Goal: Transaction & Acquisition: Purchase product/service

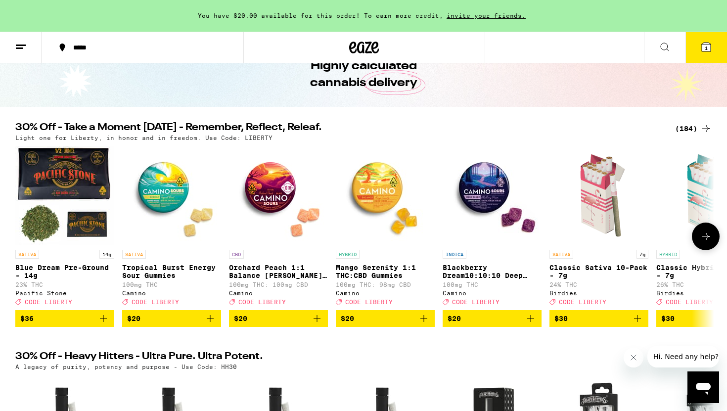
scroll to position [53, 0]
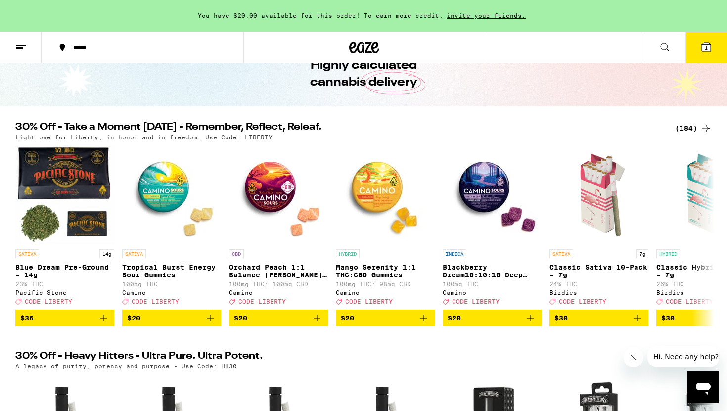
click at [685, 130] on div "(184)" at bounding box center [693, 128] width 37 height 12
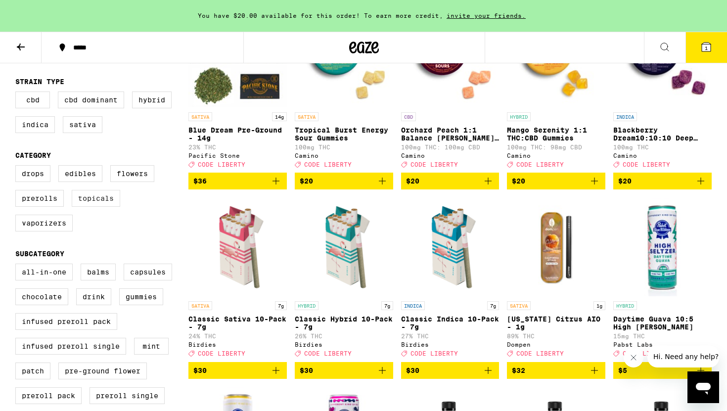
scroll to position [177, 0]
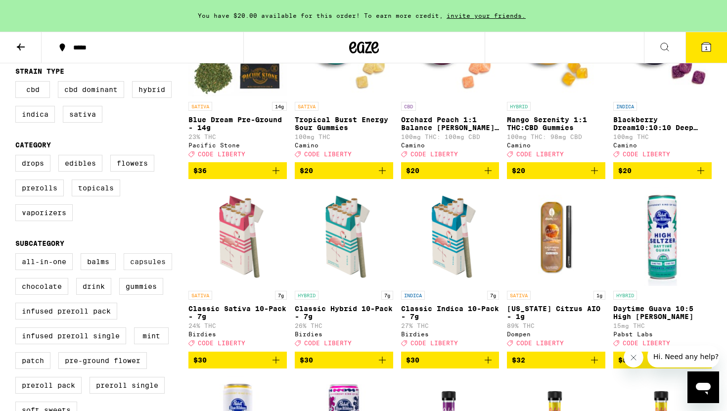
click at [166, 269] on label "Capsules" at bounding box center [148, 261] width 48 height 17
click at [18, 255] on input "Capsules" at bounding box center [17, 255] width 0 height 0
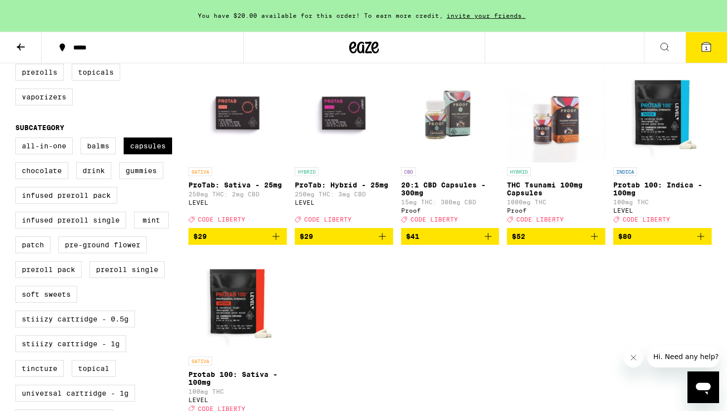
scroll to position [317, 0]
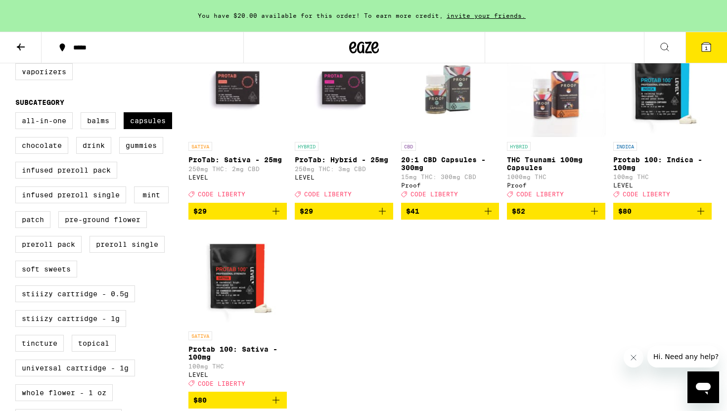
click at [385, 217] on icon "Add to bag" at bounding box center [382, 211] width 12 height 12
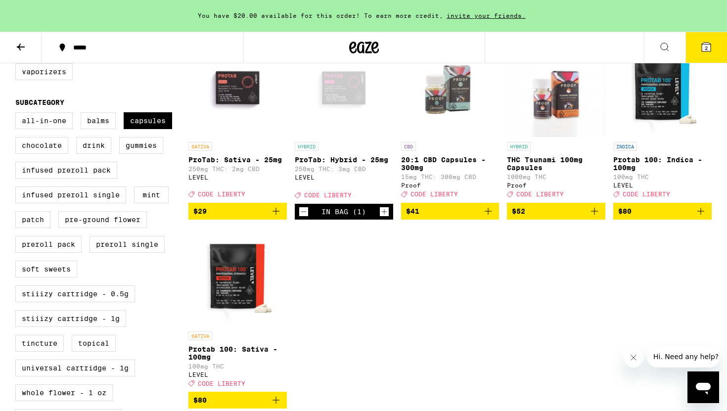
click at [384, 218] on icon "Increment" at bounding box center [384, 212] width 9 height 12
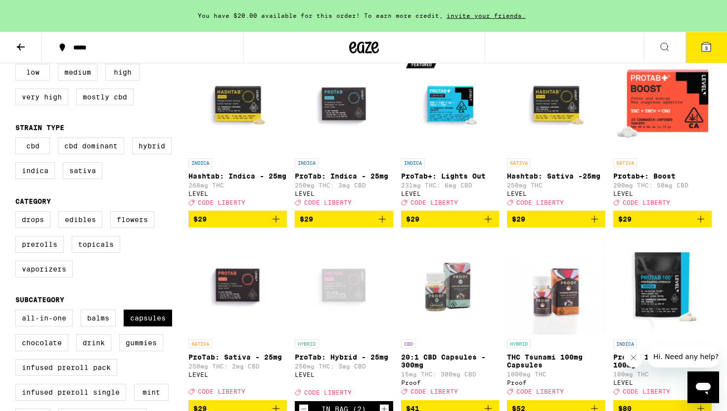
scroll to position [122, 0]
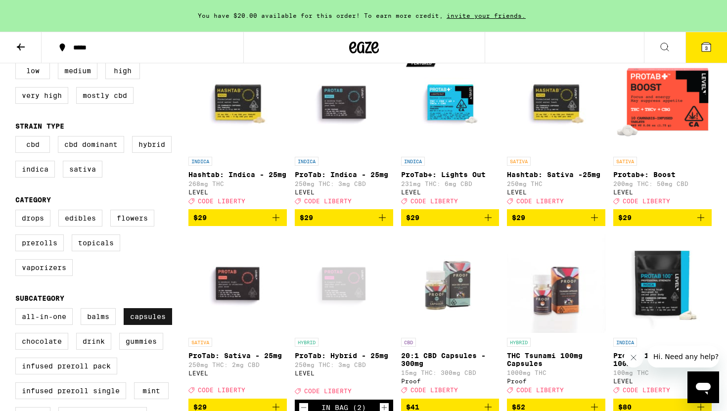
click at [156, 325] on label "Capsules" at bounding box center [148, 316] width 48 height 17
click at [18, 310] on input "Capsules" at bounding box center [17, 310] width 0 height 0
checkbox input "false"
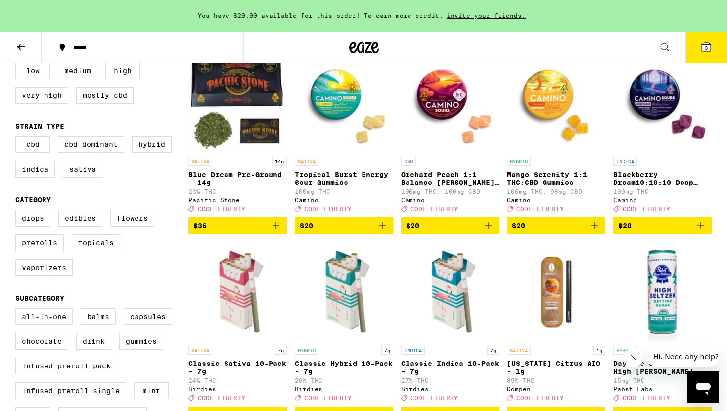
click at [53, 325] on label "All-In-One" at bounding box center [43, 316] width 57 height 17
click at [18, 310] on input "All-In-One" at bounding box center [17, 310] width 0 height 0
checkbox input "true"
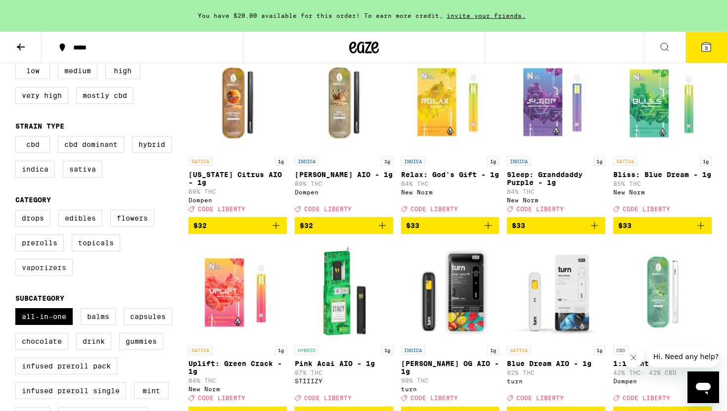
click at [48, 276] on label "Vaporizers" at bounding box center [43, 267] width 57 height 17
click at [18, 212] on input "Vaporizers" at bounding box center [17, 211] width 0 height 0
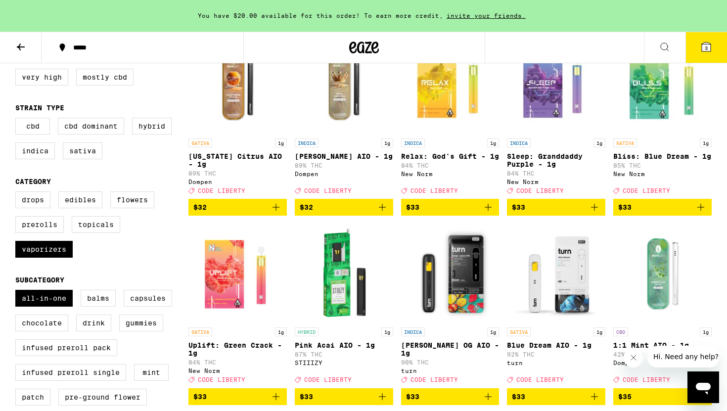
scroll to position [140, 0]
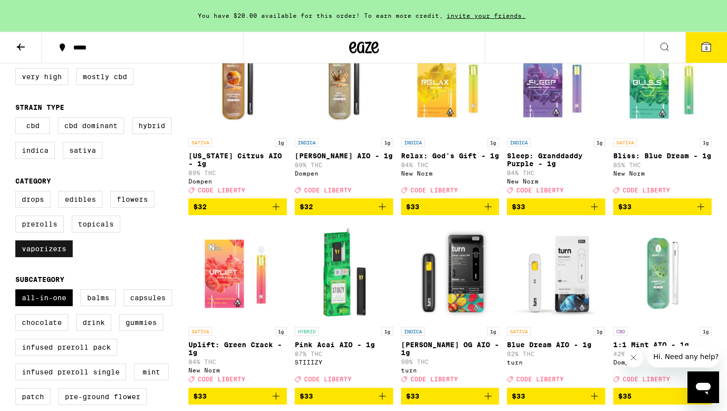
click at [46, 257] on label "Vaporizers" at bounding box center [43, 248] width 57 height 17
click at [18, 193] on input "Vaporizers" at bounding box center [17, 192] width 0 height 0
checkbox input "false"
click at [44, 304] on label "All-In-One" at bounding box center [43, 297] width 57 height 17
click at [18, 291] on input "All-In-One" at bounding box center [17, 291] width 0 height 0
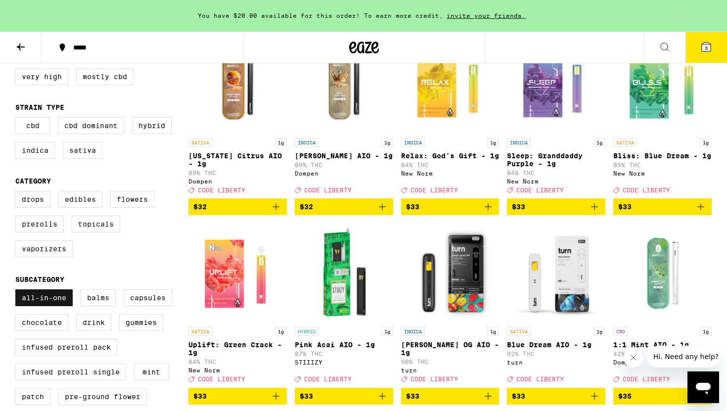
checkbox input "false"
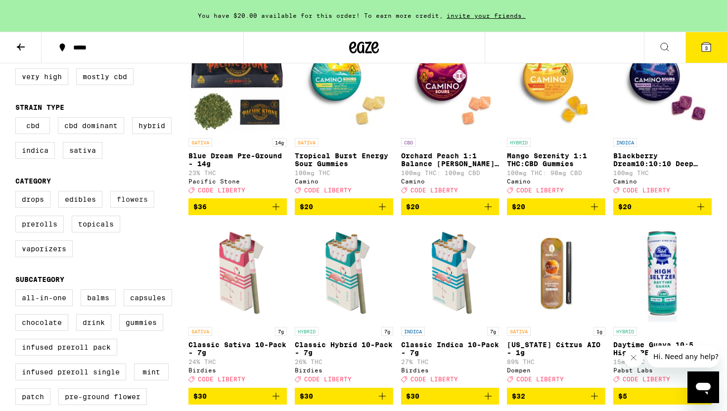
click at [121, 208] on label "Flowers" at bounding box center [132, 199] width 44 height 17
click at [18, 193] on input "Flowers" at bounding box center [17, 192] width 0 height 0
checkbox input "true"
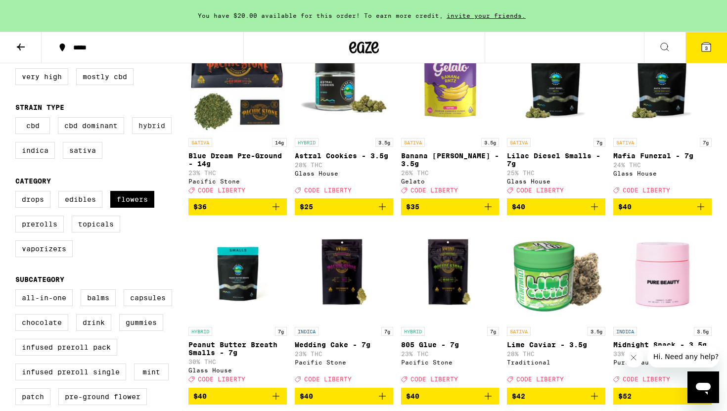
click at [142, 132] on label "Hybrid" at bounding box center [152, 125] width 40 height 17
click at [18, 119] on input "Hybrid" at bounding box center [17, 119] width 0 height 0
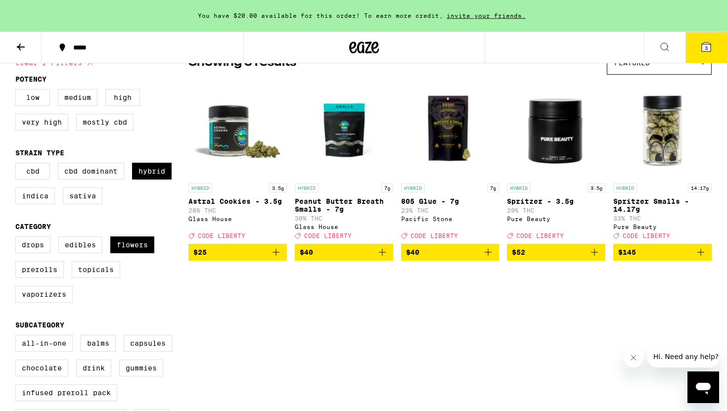
scroll to position [94, 0]
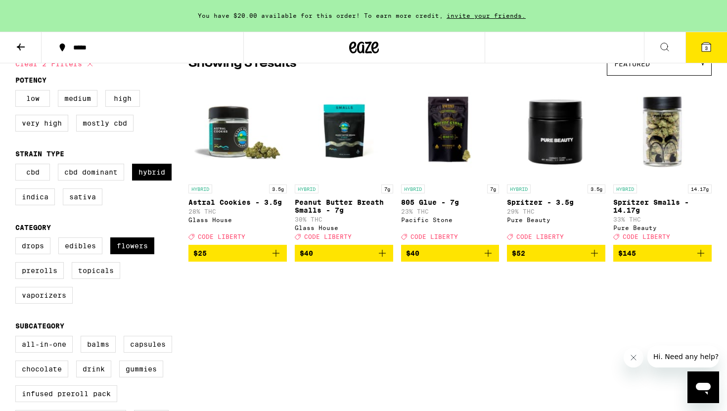
click at [594, 258] on icon "Add to bag" at bounding box center [594, 253] width 12 height 12
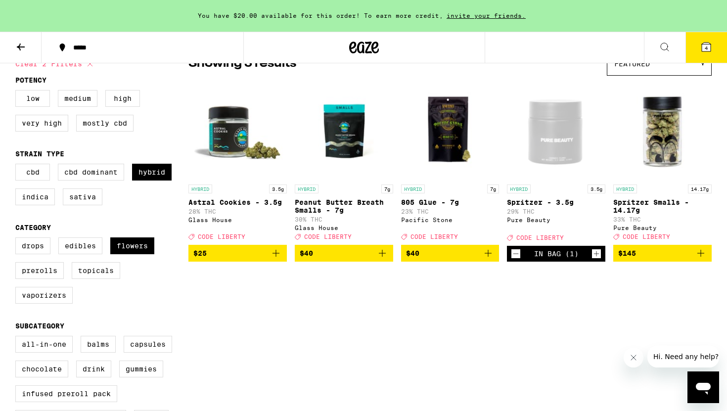
scroll to position [0, 0]
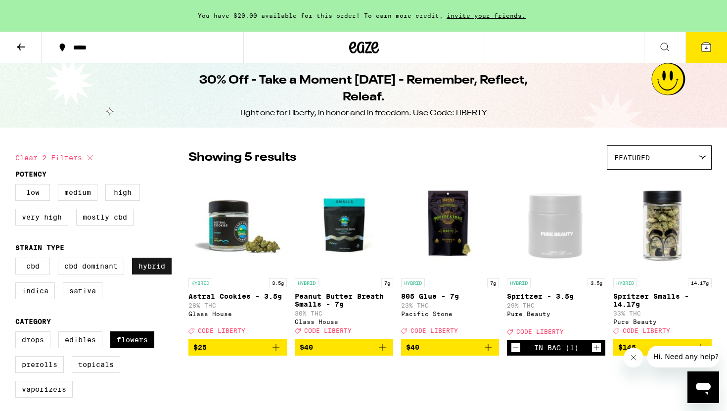
click at [169, 267] on label "Hybrid" at bounding box center [152, 266] width 40 height 17
click at [18, 260] on input "Hybrid" at bounding box center [17, 259] width 0 height 0
checkbox input "false"
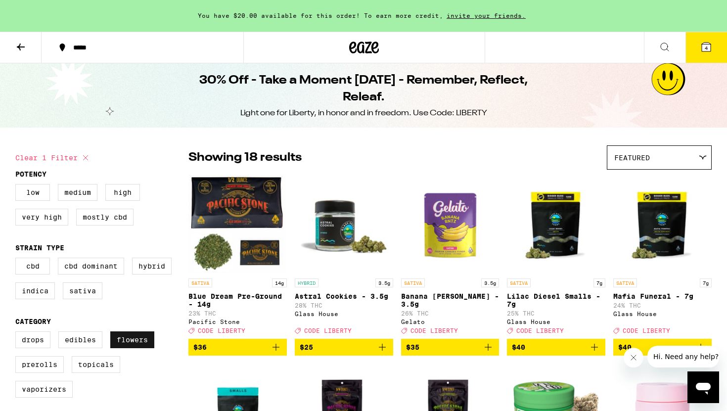
click at [133, 344] on label "Flowers" at bounding box center [132, 339] width 44 height 17
click at [18, 333] on input "Flowers" at bounding box center [17, 333] width 0 height 0
checkbox input "false"
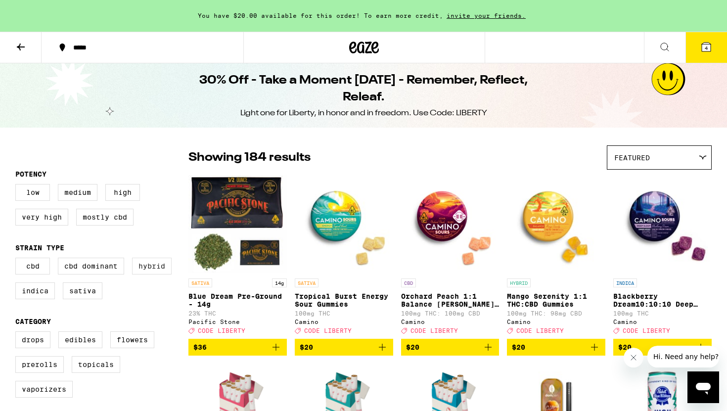
click at [160, 272] on label "Hybrid" at bounding box center [152, 266] width 40 height 17
click at [18, 260] on input "Hybrid" at bounding box center [17, 259] width 0 height 0
checkbox input "true"
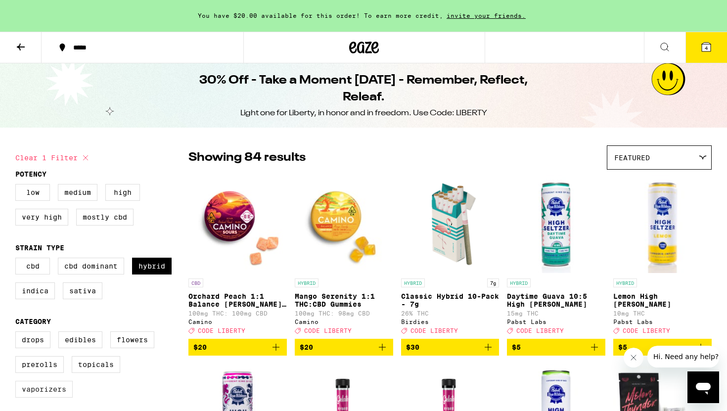
click at [44, 396] on label "Vaporizers" at bounding box center [43, 389] width 57 height 17
click at [18, 333] on input "Vaporizers" at bounding box center [17, 333] width 0 height 0
checkbox input "true"
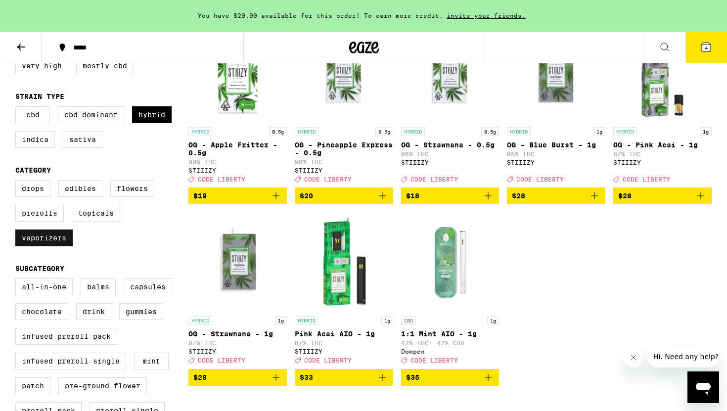
scroll to position [155, 0]
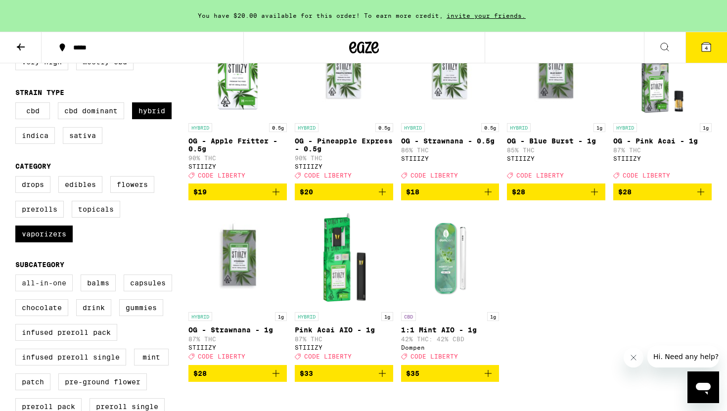
click at [65, 291] on label "All-In-One" at bounding box center [43, 282] width 57 height 17
click at [18, 276] on input "All-In-One" at bounding box center [17, 276] width 0 height 0
checkbox input "true"
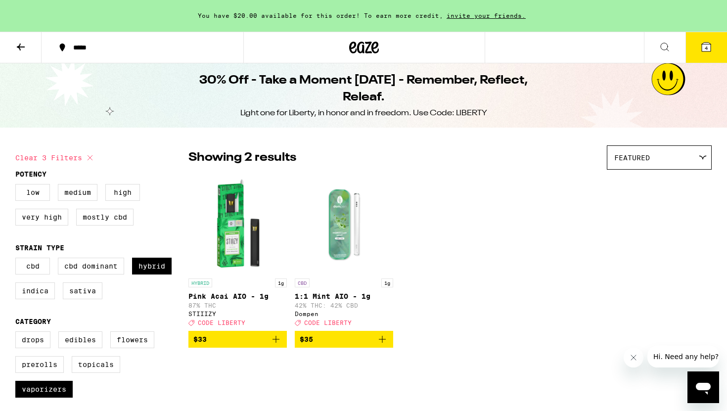
click at [363, 47] on icon at bounding box center [364, 48] width 30 height 18
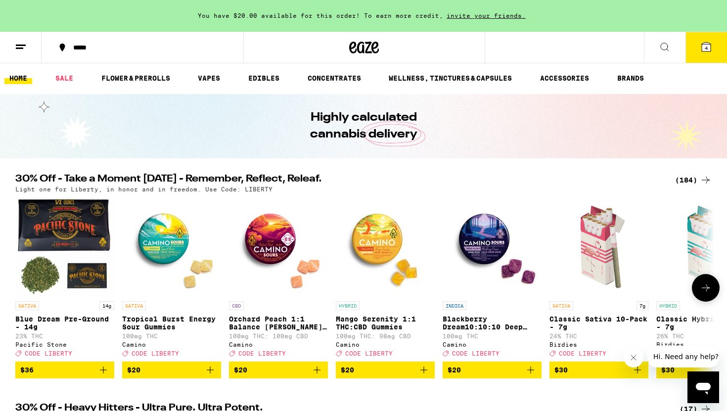
scroll to position [243, 0]
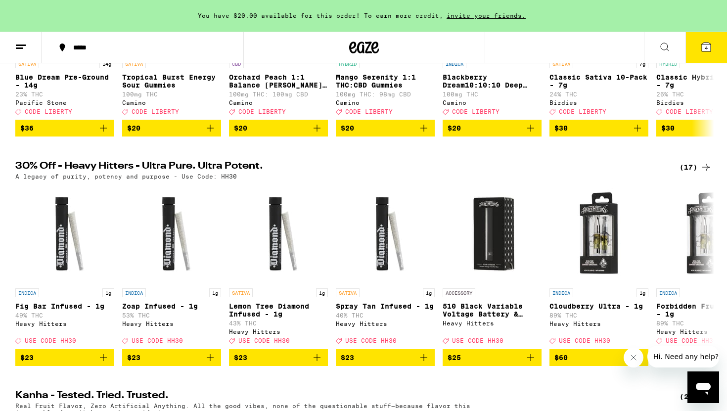
click at [700, 172] on icon at bounding box center [706, 167] width 12 height 12
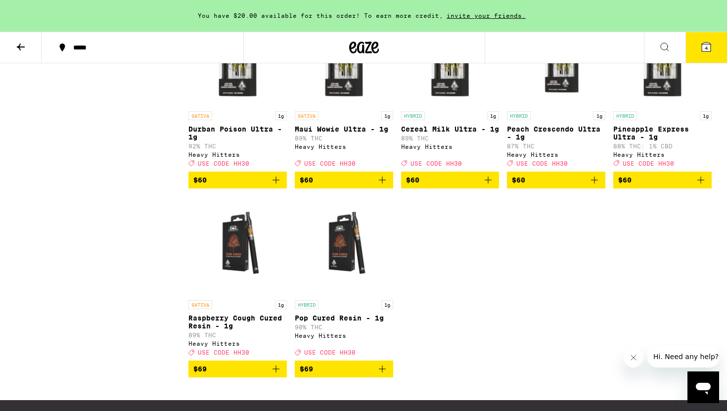
scroll to position [546, 0]
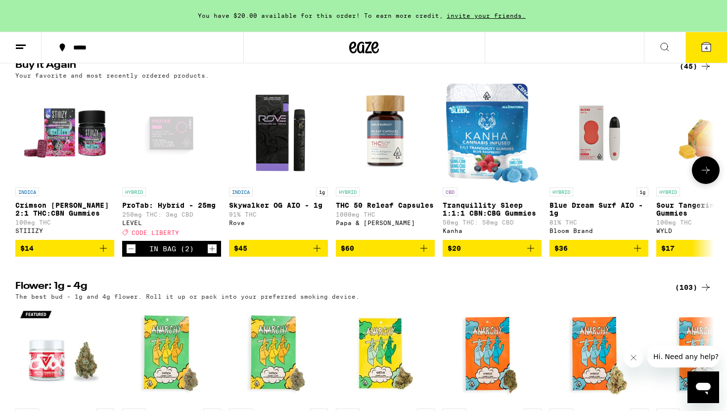
scroll to position [1022, 0]
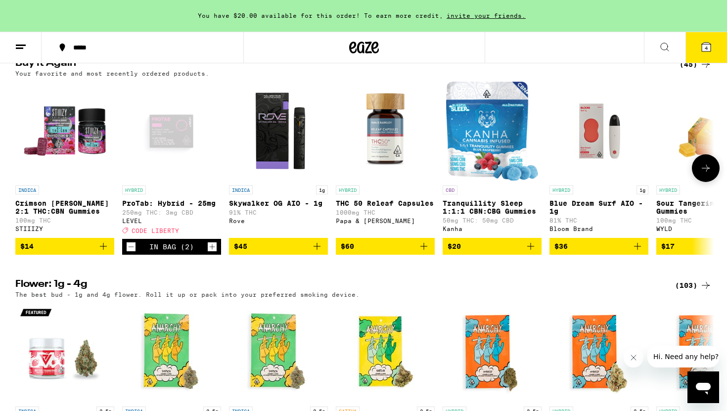
click at [704, 174] on icon at bounding box center [706, 168] width 12 height 12
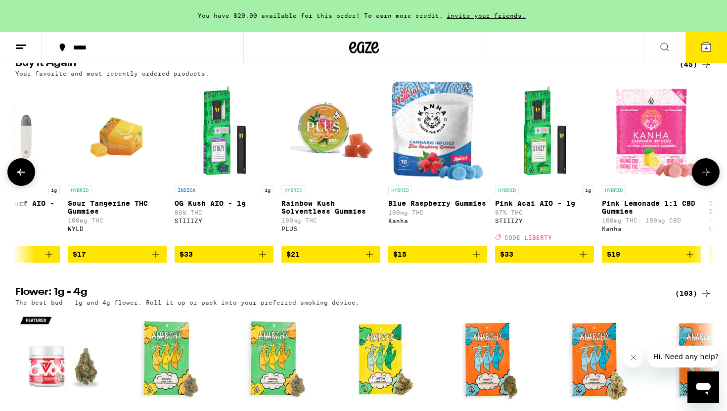
click at [704, 178] on icon at bounding box center [706, 172] width 12 height 12
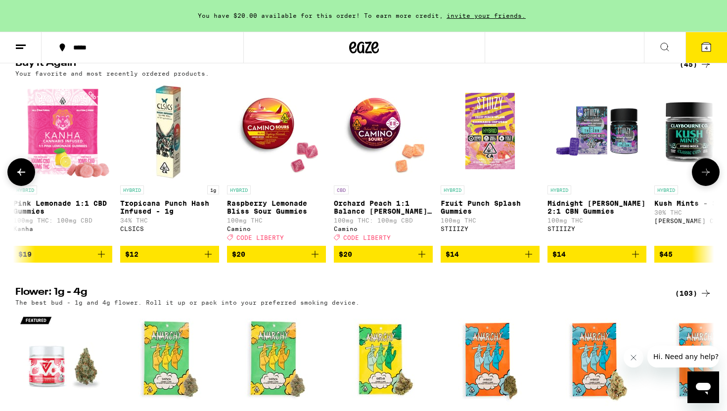
click at [704, 178] on icon at bounding box center [706, 172] width 12 height 12
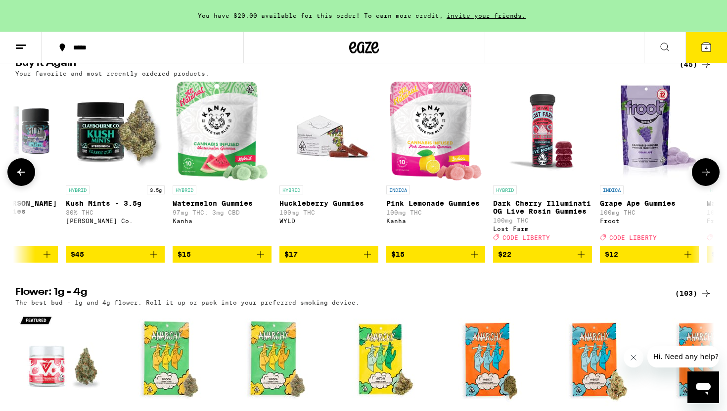
click at [704, 178] on icon at bounding box center [706, 172] width 12 height 12
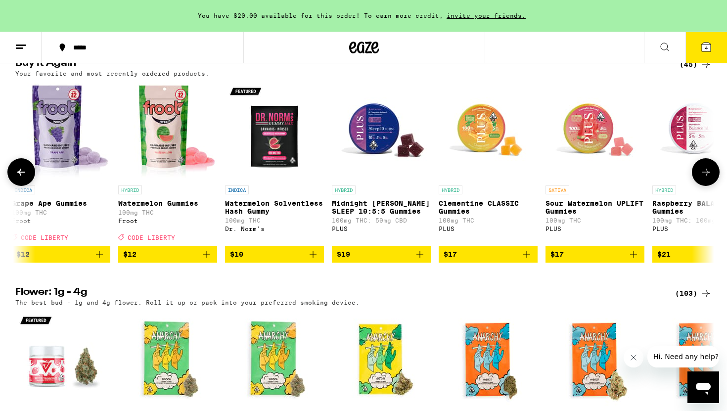
click at [704, 178] on icon at bounding box center [706, 172] width 12 height 12
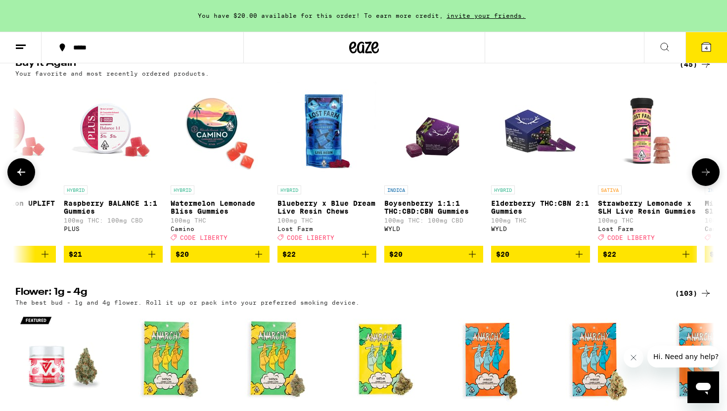
click at [704, 178] on icon at bounding box center [706, 172] width 12 height 12
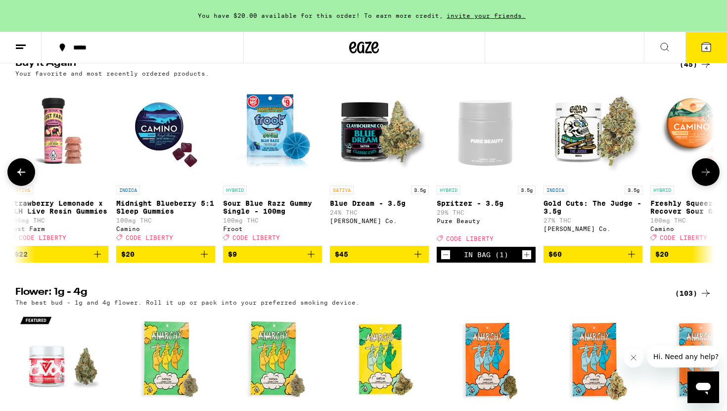
click at [704, 178] on icon at bounding box center [706, 172] width 12 height 12
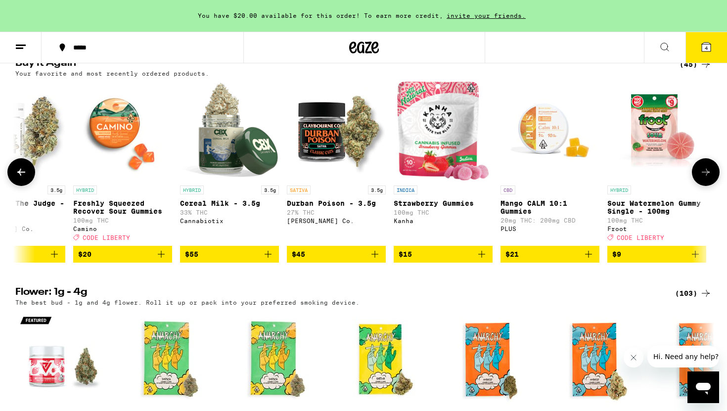
scroll to position [0, 4110]
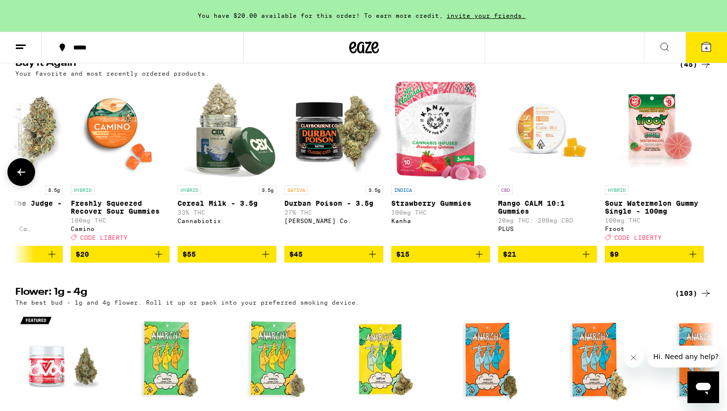
click at [704, 186] on div at bounding box center [706, 172] width 28 height 28
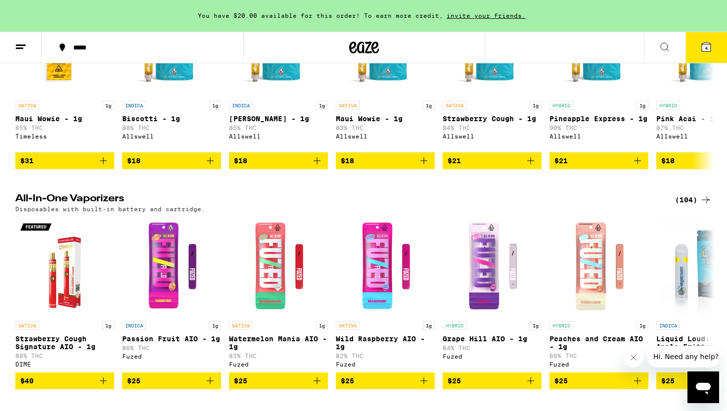
scroll to position [1816, 0]
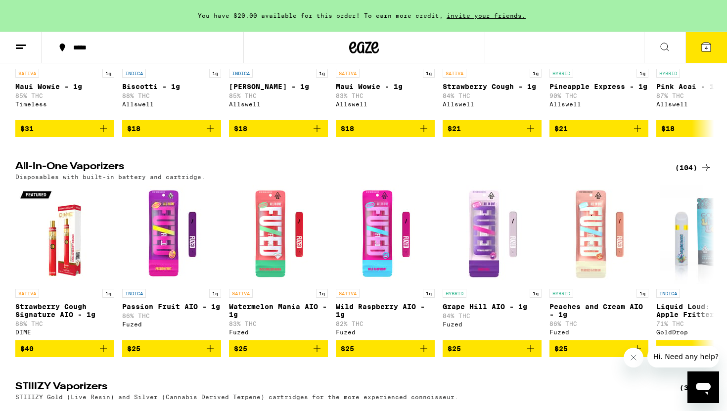
click at [692, 174] on div "(104)" at bounding box center [693, 168] width 37 height 12
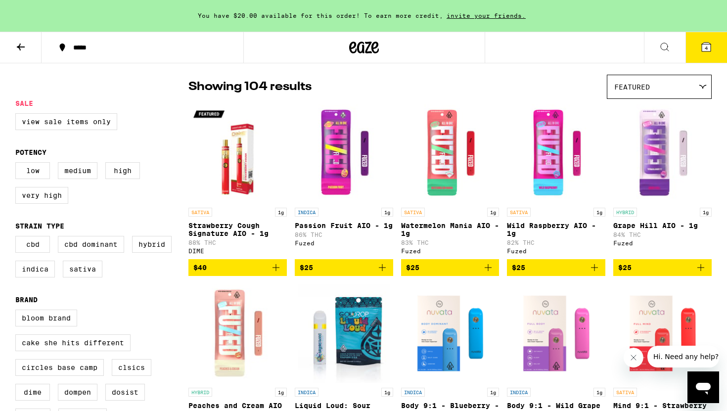
scroll to position [84, 0]
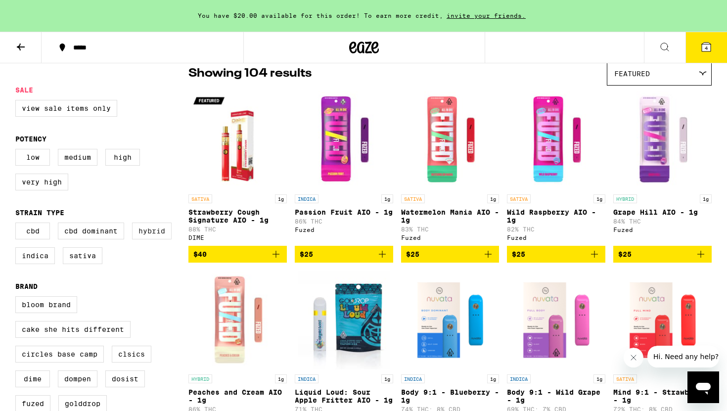
click at [145, 238] on label "Hybrid" at bounding box center [152, 231] width 40 height 17
click at [18, 224] on input "Hybrid" at bounding box center [17, 224] width 0 height 0
checkbox input "true"
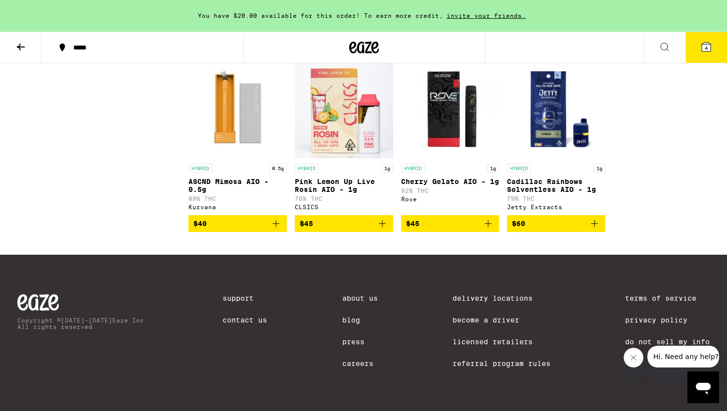
scroll to position [1237, 0]
click at [594, 221] on icon "Add to bag" at bounding box center [594, 223] width 7 height 7
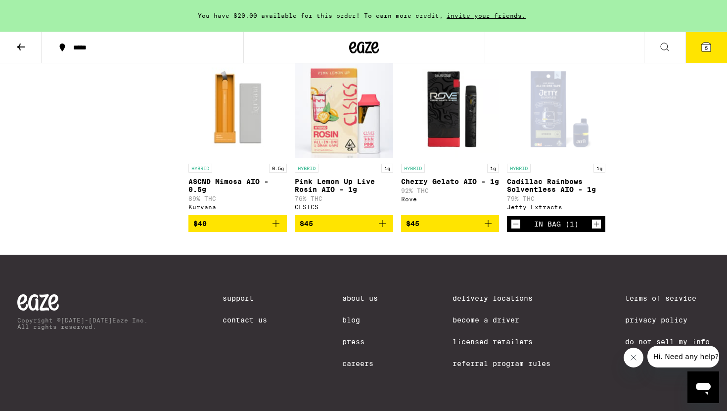
click at [707, 63] on div "5" at bounding box center [685, 48] width 83 height 32
click at [706, 59] on button "5" at bounding box center [706, 47] width 42 height 31
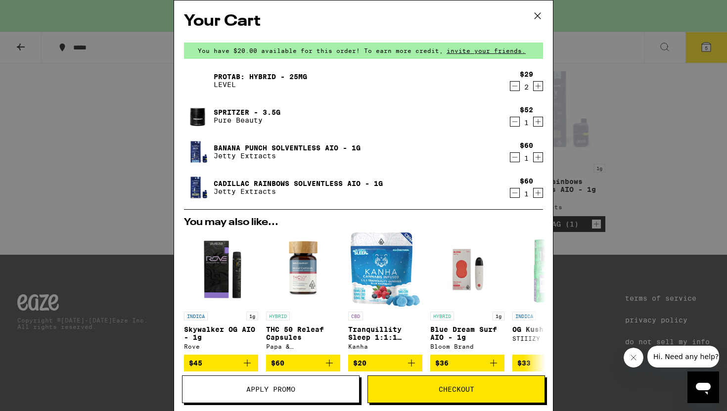
click at [270, 386] on span "Apply Promo" at bounding box center [270, 389] width 49 height 7
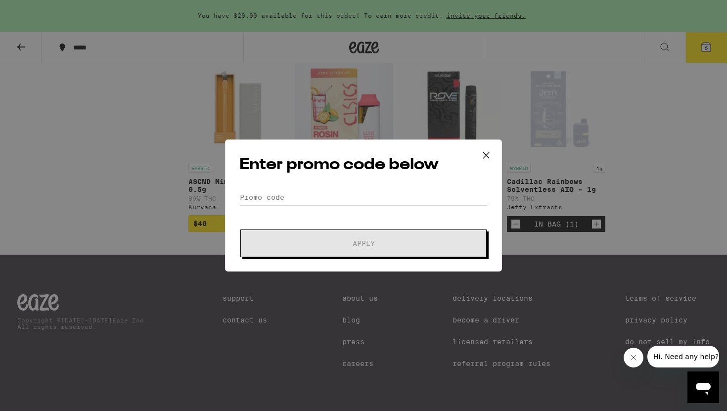
click at [283, 194] on input "Promo Code" at bounding box center [363, 197] width 248 height 15
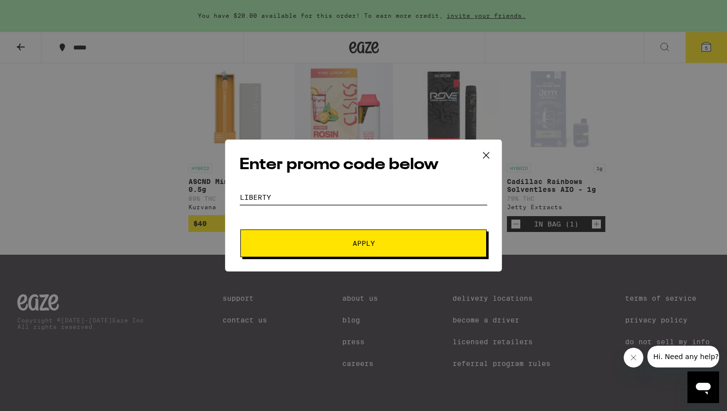
type input "LIBERTY"
click at [284, 240] on span "Apply" at bounding box center [363, 243] width 178 height 7
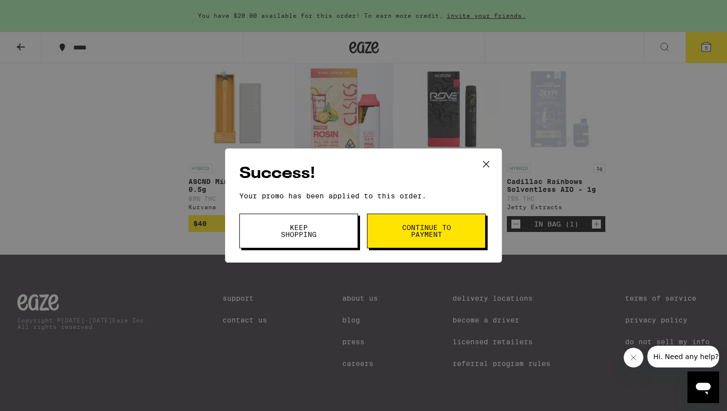
click at [442, 216] on button "Continue to payment" at bounding box center [426, 231] width 119 height 35
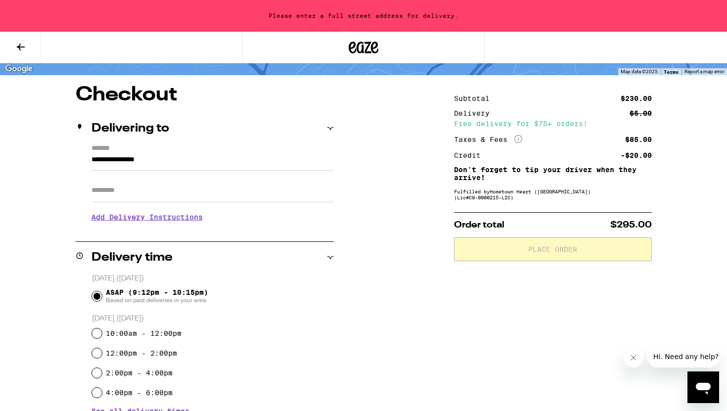
scroll to position [72, 0]
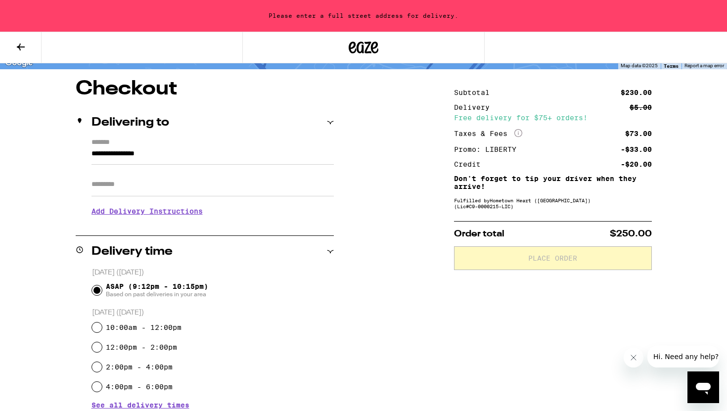
click at [165, 150] on input "**********" at bounding box center [212, 156] width 242 height 17
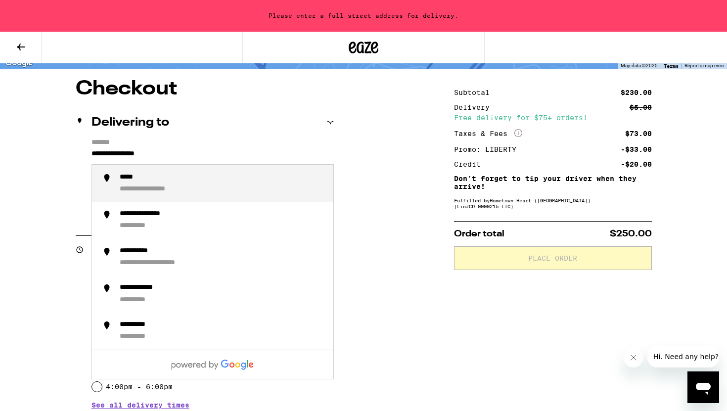
drag, startPoint x: 175, startPoint y: 158, endPoint x: 72, endPoint y: 156, distance: 102.9
click at [72, 156] on div "**********" at bounding box center [363, 393] width 712 height 629
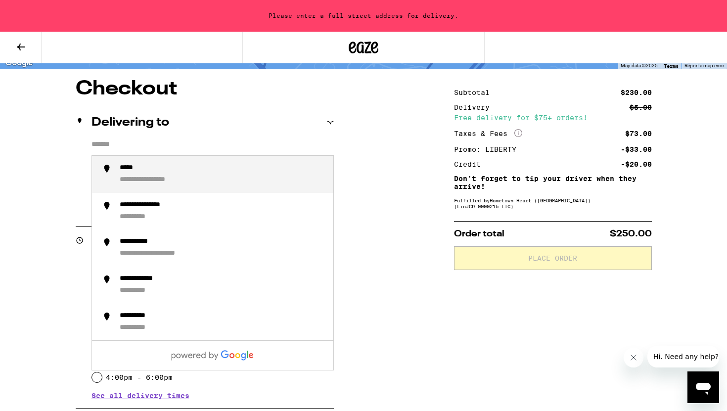
type input "*"
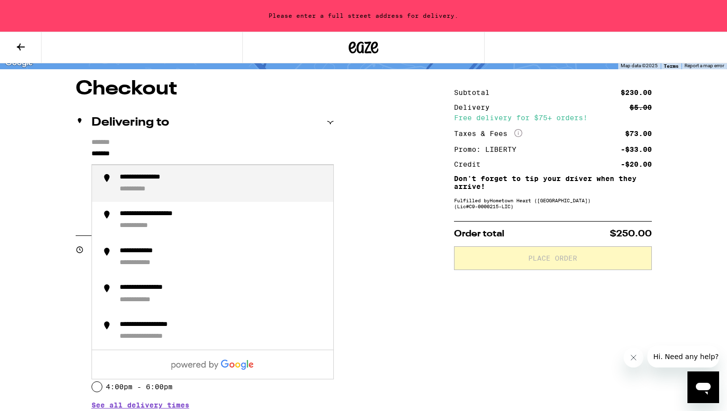
click at [186, 198] on li "**********" at bounding box center [212, 183] width 241 height 37
type input "**********"
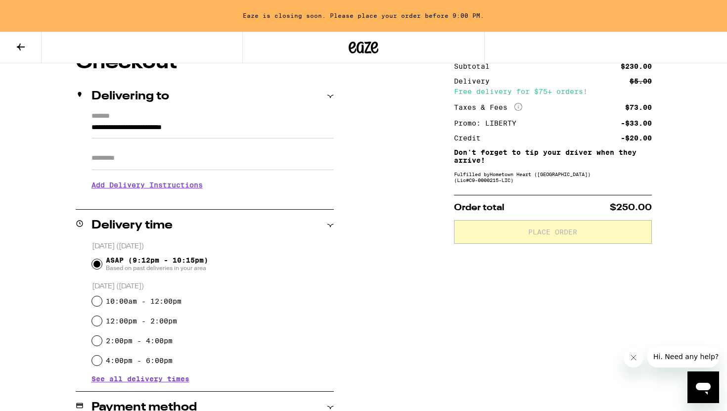
scroll to position [99, 0]
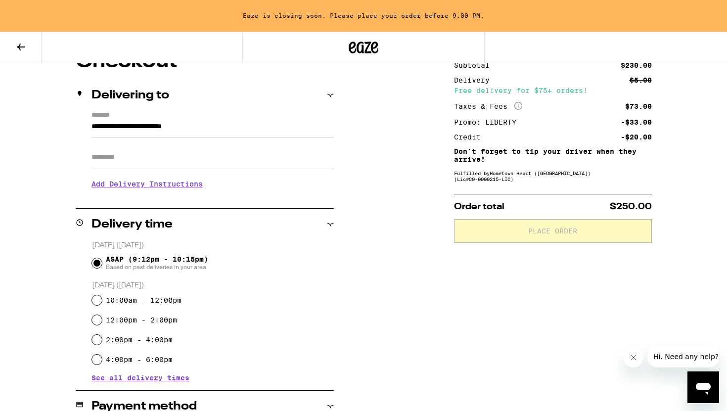
click at [152, 192] on h3 "Add Delivery Instructions" at bounding box center [212, 184] width 242 height 23
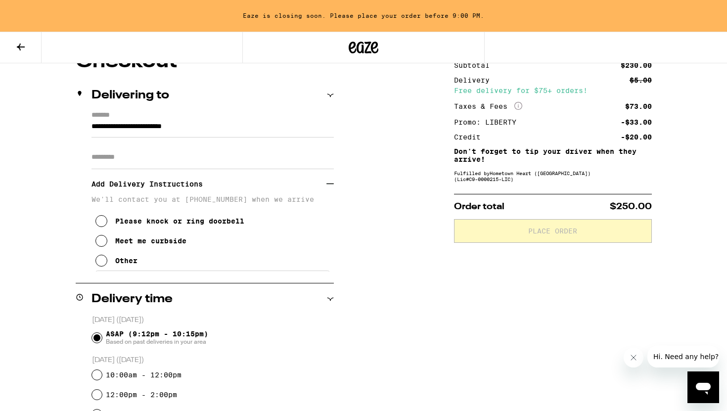
click at [114, 224] on button "Please knock or ring doorbell" at bounding box center [169, 221] width 149 height 20
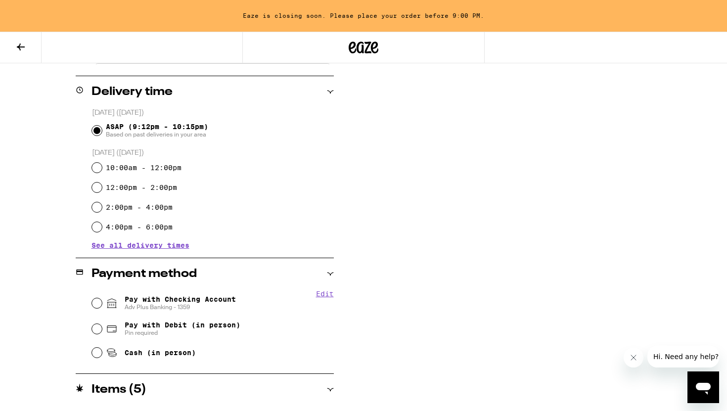
scroll to position [319, 0]
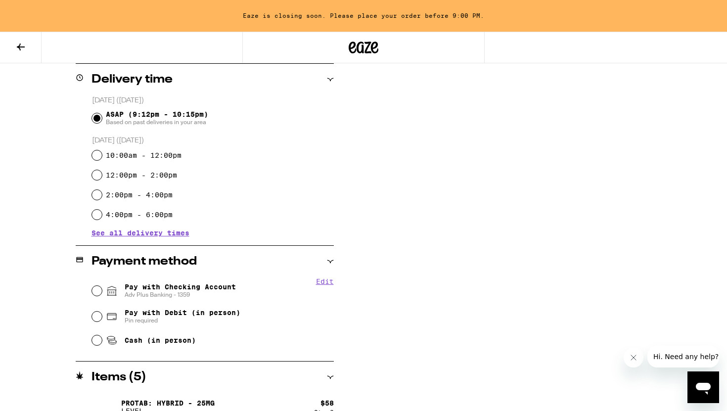
click at [143, 290] on span "Pay with Checking Account Adv Plus Banking - 1359" at bounding box center [180, 291] width 111 height 16
click at [102, 290] on input "Pay with Checking Account Adv Plus Banking - 1359" at bounding box center [97, 291] width 10 height 10
radio input "true"
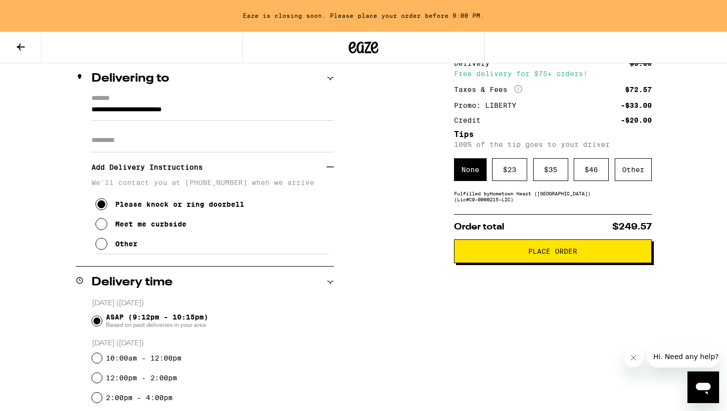
scroll to position [0, 0]
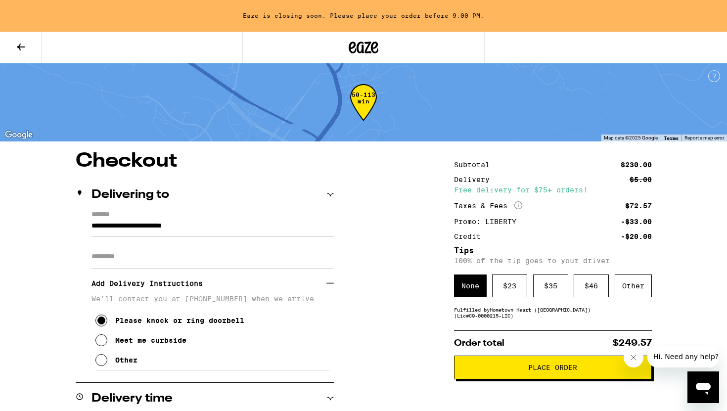
click at [357, 44] on icon at bounding box center [363, 48] width 15 height 12
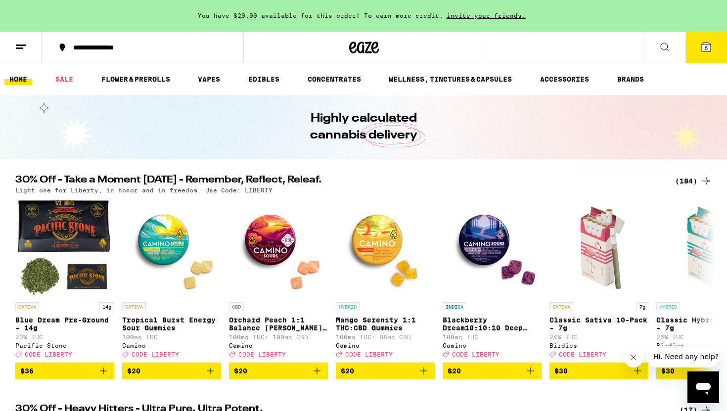
click at [711, 45] on icon at bounding box center [706, 47] width 12 height 12
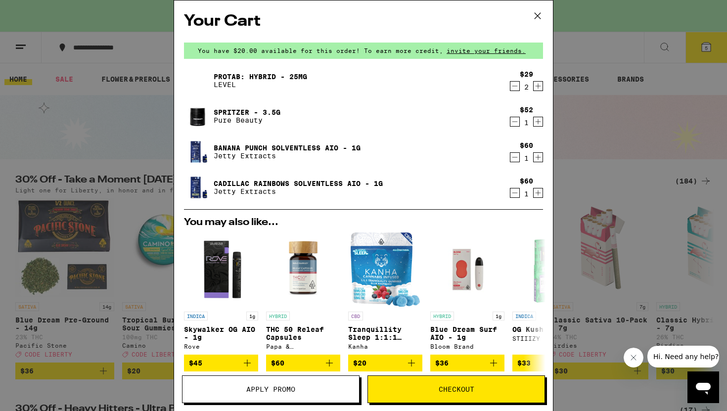
click at [284, 149] on link "Banana Punch Solventless AIO - 1g" at bounding box center [287, 148] width 147 height 8
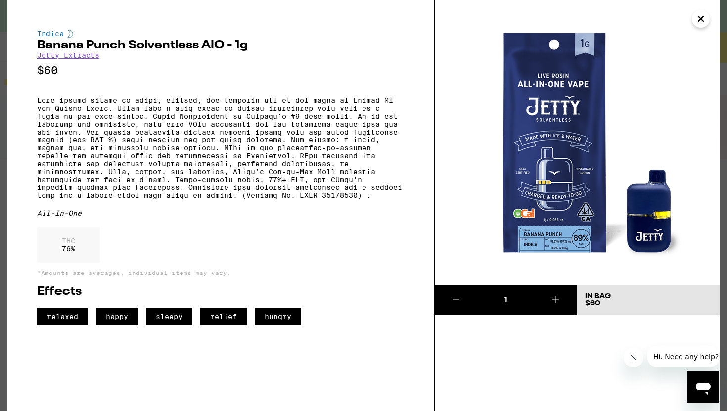
click at [701, 13] on icon "Close" at bounding box center [701, 18] width 12 height 15
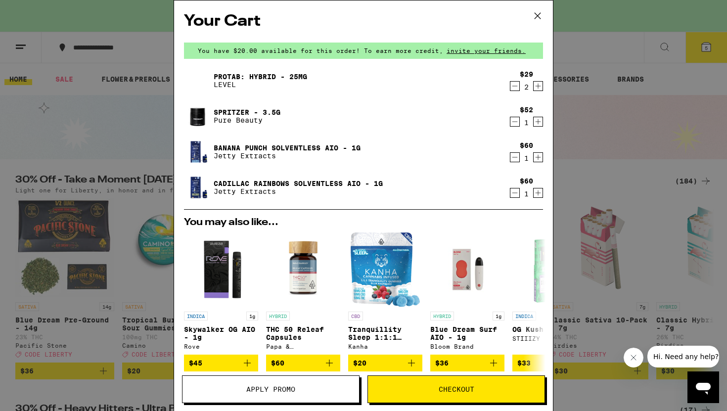
click at [515, 159] on icon "Decrement" at bounding box center [514, 157] width 9 height 12
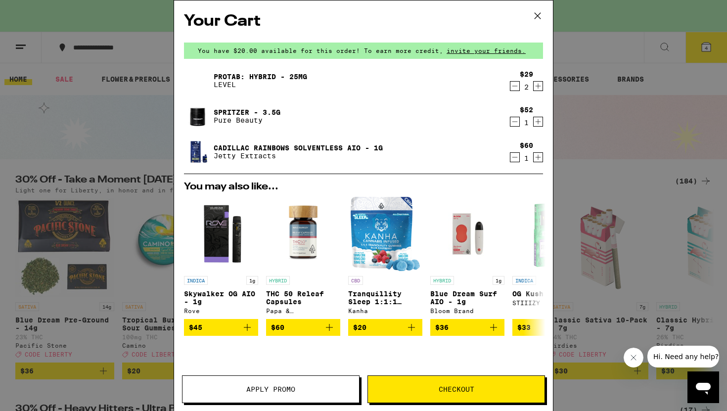
click at [416, 391] on span "Checkout" at bounding box center [456, 389] width 177 height 7
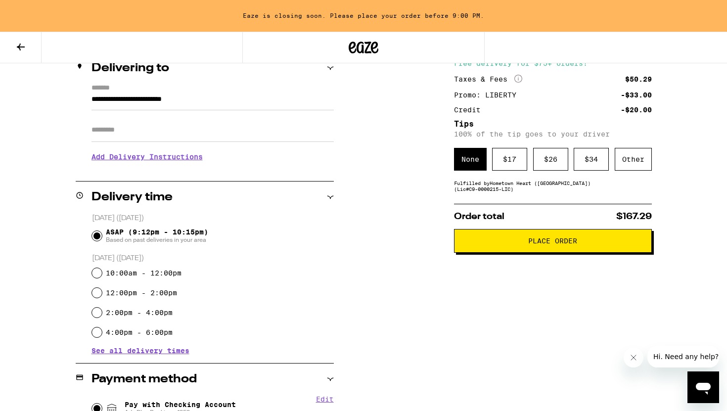
scroll to position [154, 0]
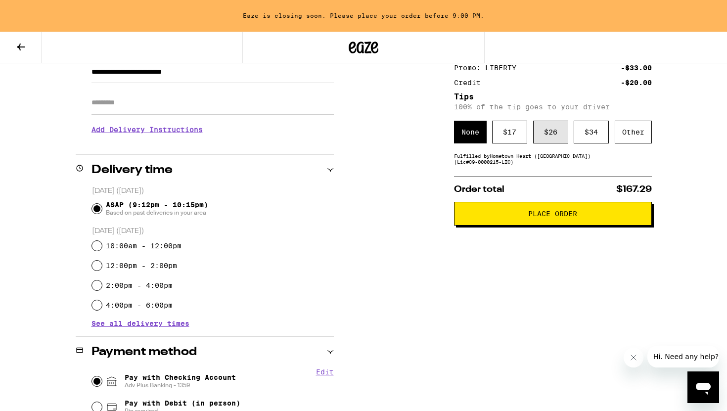
click at [551, 137] on div "$ 26" at bounding box center [550, 132] width 35 height 23
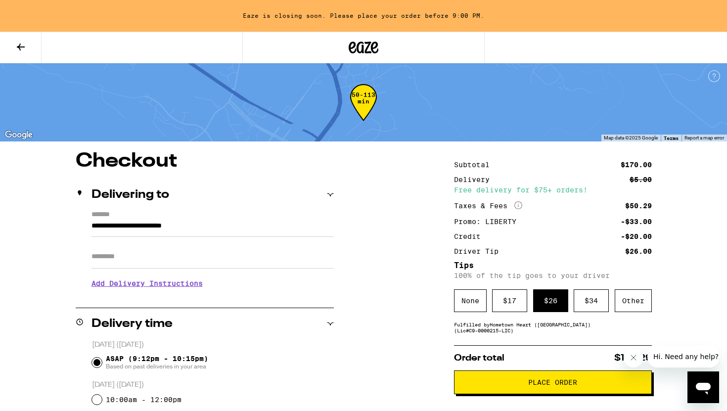
scroll to position [104, 0]
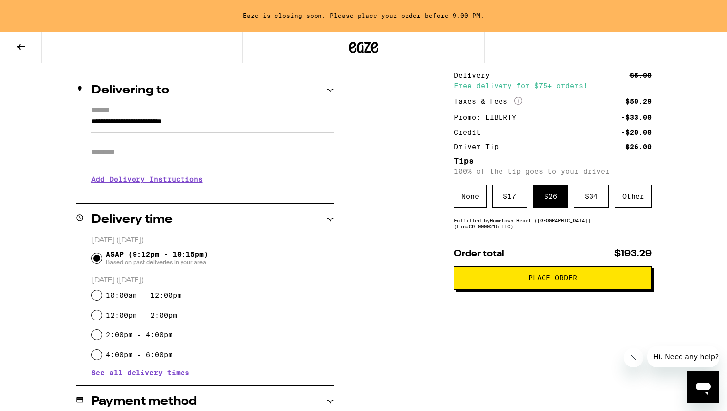
click at [179, 180] on h3 "Add Delivery Instructions" at bounding box center [212, 179] width 242 height 23
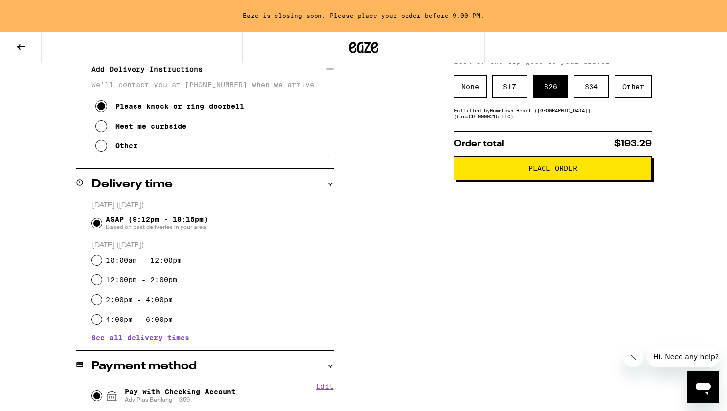
scroll to position [143, 0]
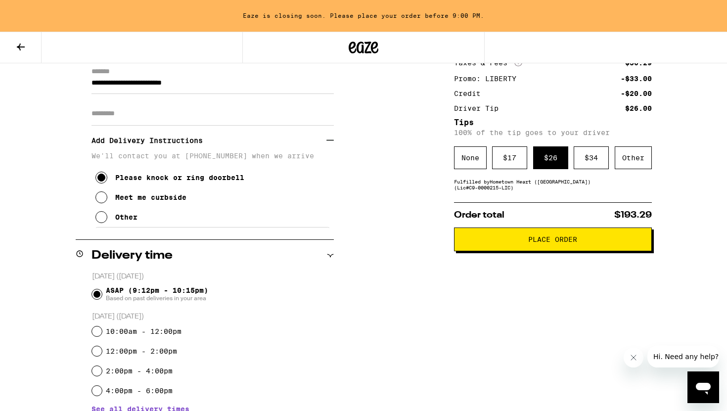
click at [557, 243] on span "Place Order" at bounding box center [552, 239] width 49 height 7
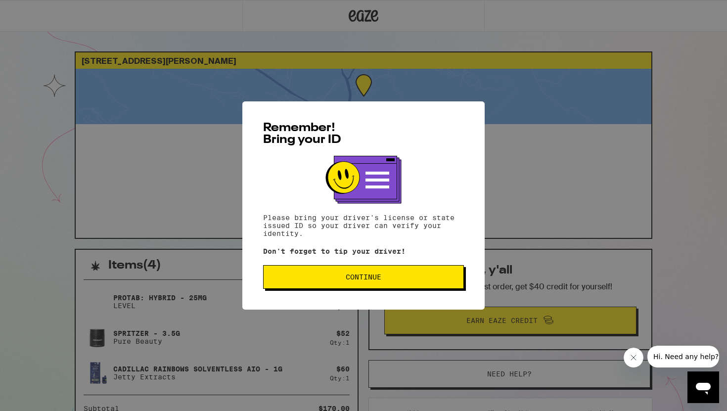
click at [390, 278] on span "Continue" at bounding box center [363, 276] width 184 height 7
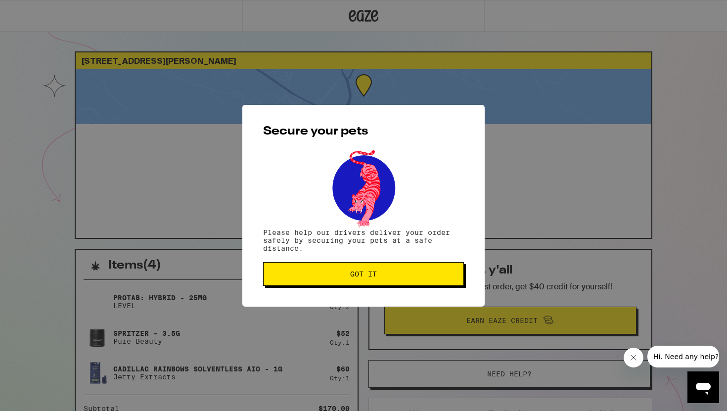
click at [390, 277] on span "Got it" at bounding box center [363, 273] width 184 height 7
